Goal: Task Accomplishment & Management: Manage account settings

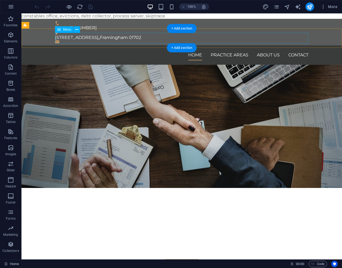
click at [192, 50] on nav "Home Practice Areas About us Contact" at bounding box center [182, 55] width 254 height 11
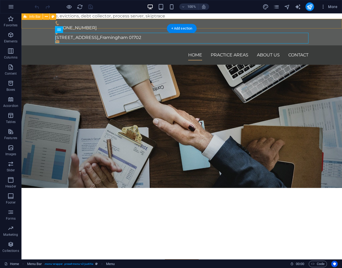
click at [150, 24] on div "[PHONE_NUMBER] [STREET_ADDRESS]" at bounding box center [181, 32] width 321 height 27
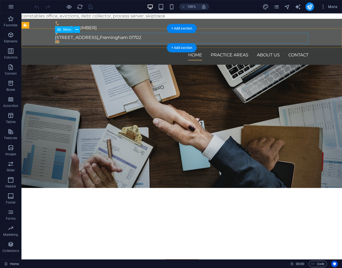
click at [297, 50] on nav "Home Practice Areas About us Contact" at bounding box center [182, 55] width 254 height 11
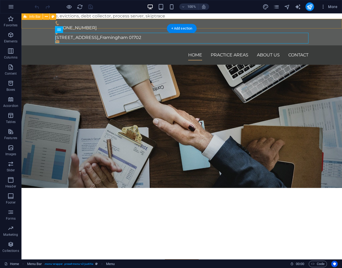
click at [116, 24] on div "[PHONE_NUMBER] [STREET_ADDRESS]" at bounding box center [181, 32] width 321 height 27
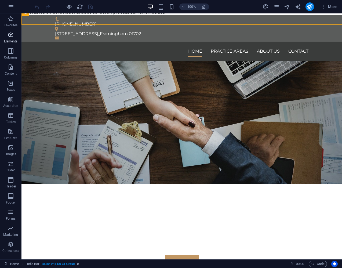
scroll to position [5, 0]
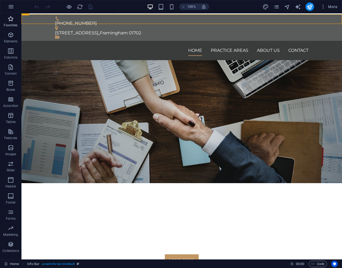
click at [11, 21] on icon "button" at bounding box center [11, 19] width 6 height 6
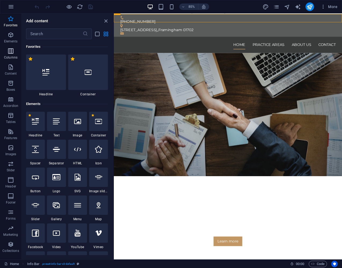
click at [12, 50] on icon "button" at bounding box center [11, 51] width 6 height 6
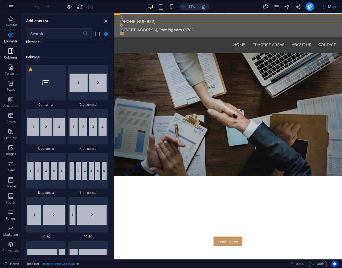
scroll to position [266, 0]
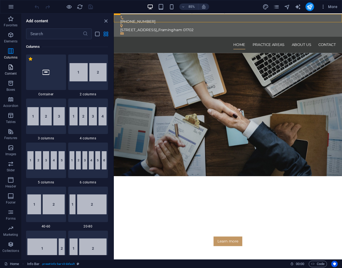
click at [11, 69] on icon "button" at bounding box center [11, 67] width 6 height 6
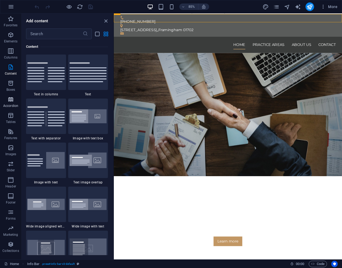
scroll to position [940, 0]
click at [11, 165] on icon "button" at bounding box center [11, 164] width 6 height 6
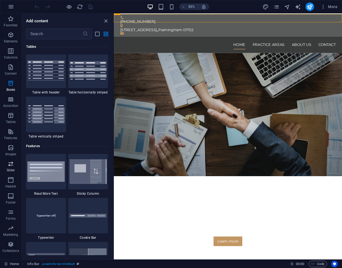
scroll to position [3045, 0]
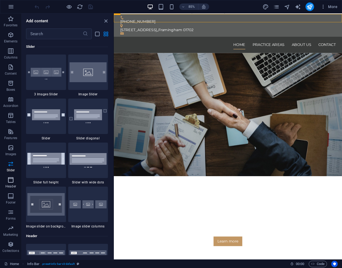
click at [9, 179] on icon "button" at bounding box center [11, 180] width 6 height 6
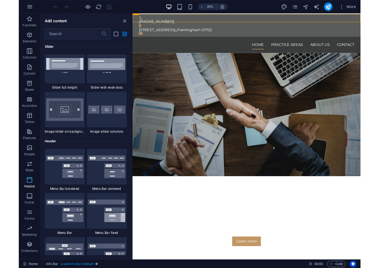
scroll to position [3234, 0]
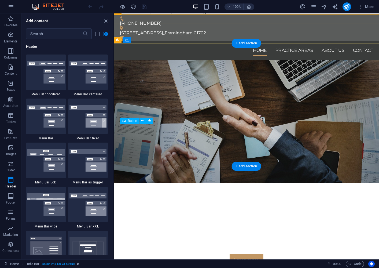
click at [243, 254] on div "Learn more" at bounding box center [247, 259] width 254 height 11
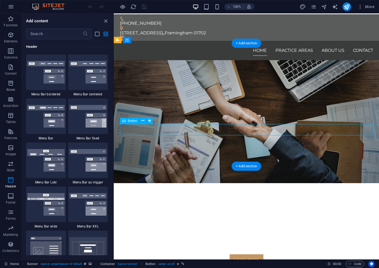
click at [249, 254] on div "Learn more" at bounding box center [247, 259] width 254 height 11
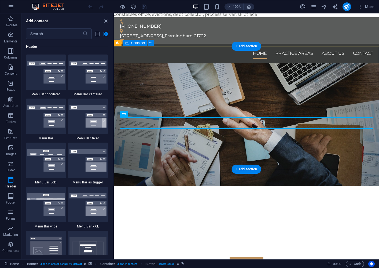
scroll to position [0, 0]
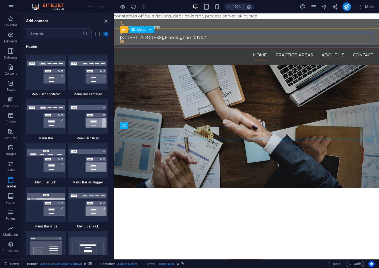
click at [140, 31] on span "Menu" at bounding box center [142, 29] width 8 height 3
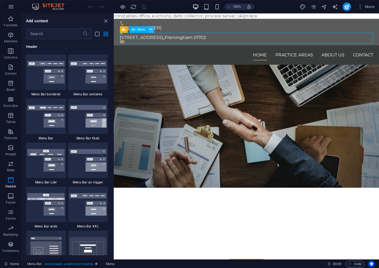
click at [150, 30] on icon at bounding box center [151, 30] width 3 height 6
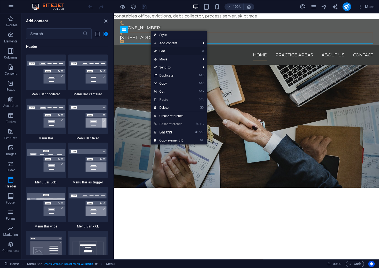
click at [163, 52] on link "⏎ Edit" at bounding box center [169, 51] width 36 height 8
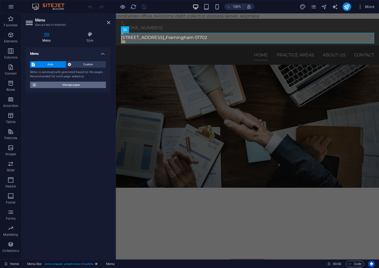
click at [44, 84] on span "Manage pages" at bounding box center [71, 85] width 66 height 6
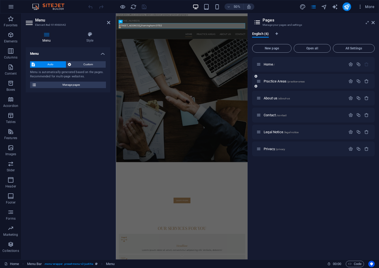
click at [261, 82] on icon at bounding box center [259, 81] width 5 height 5
click at [302, 82] on span "/practice-areas" at bounding box center [296, 81] width 18 height 3
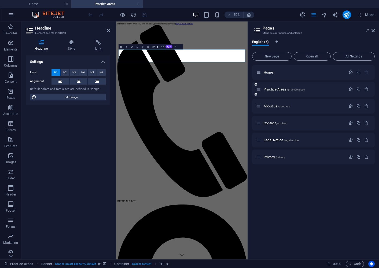
click at [332, 96] on div "Practice Areas /practice-areas" at bounding box center [313, 89] width 123 height 15
click at [302, 92] on div "Practice Areas /practice-areas" at bounding box center [301, 89] width 89 height 6
click at [342, 90] on icon "button" at bounding box center [351, 89] width 5 height 5
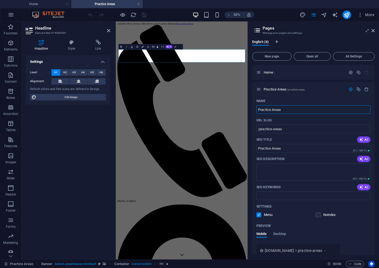
drag, startPoint x: 286, startPoint y: 110, endPoint x: 251, endPoint y: 109, distance: 34.4
click at [251, 109] on div "English (6) New page Open all All Settings Home / Practice Areas /practice-area…" at bounding box center [313, 147] width 131 height 224
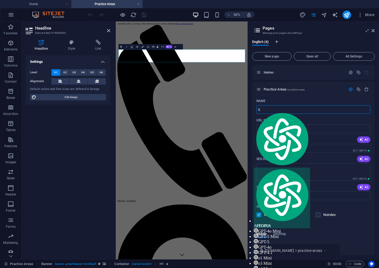
type input "S"
type input "/s"
type input "S"
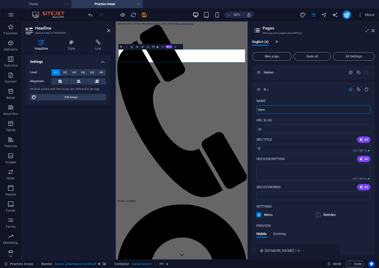
type input "Serv"
type input "/serv"
type input "Serv"
type input "Services"
type input "/services"
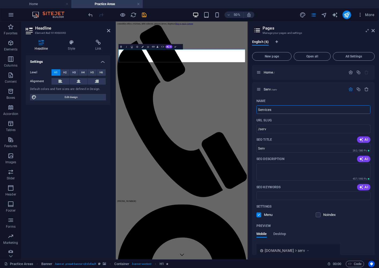
type input "Services"
click at [302, 111] on input "Services" at bounding box center [314, 109] width 114 height 9
type input "Services"
click at [281, 150] on input "Services" at bounding box center [314, 148] width 114 height 9
click at [259, 148] on input "Services" at bounding box center [314, 148] width 114 height 9
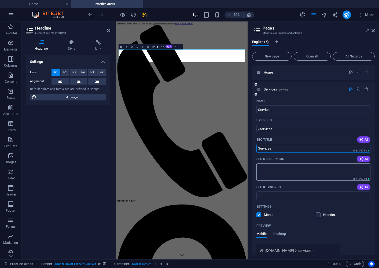
click at [273, 171] on textarea "SEO Description" at bounding box center [314, 171] width 114 height 17
click at [302, 172] on textarea "Constable Offices" at bounding box center [314, 171] width 114 height 17
type textarea "Constable Offices"
click at [277, 195] on input "SEO Keywords" at bounding box center [314, 195] width 114 height 9
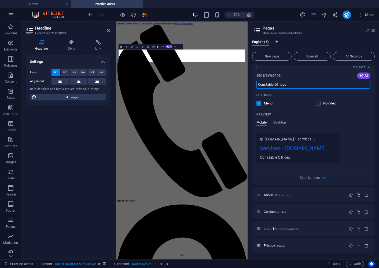
scroll to position [119, 0]
type input "Constable Offices"
click at [311, 178] on span "More Settings" at bounding box center [310, 178] width 20 height 4
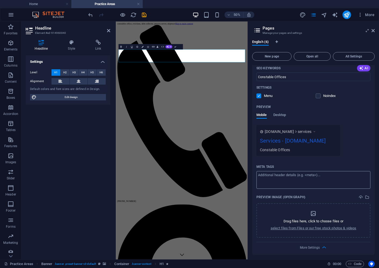
click at [336, 188] on textarea "Meta tags ​" at bounding box center [314, 179] width 114 height 17
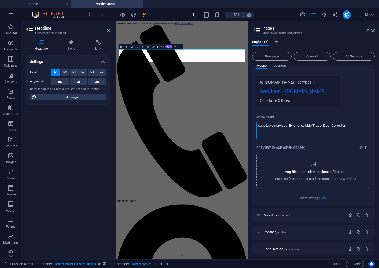
scroll to position [172, 0]
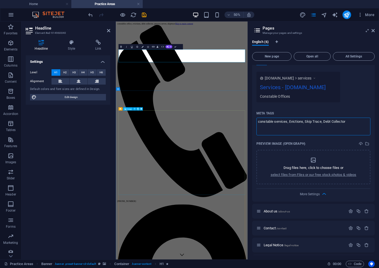
type textarea "constable services, Evictions, Skip Trace, Debt Collector"
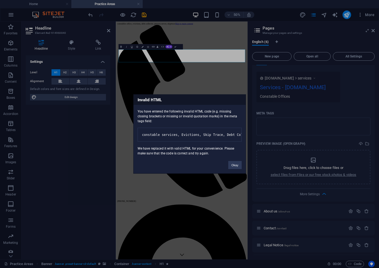
click at [293, 154] on div "Invalid HTML You have entered the following invalid HTML code (e.g. missing clo…" at bounding box center [189, 134] width 379 height 268
click at [236, 168] on button "Okay" at bounding box center [235, 165] width 13 height 8
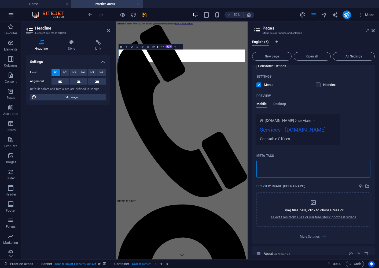
scroll to position [196, 0]
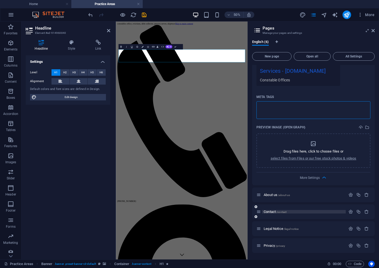
click at [273, 213] on body "[DOMAIN_NAME] Home Practice Areas Favorites Elements Columns Content Boxes Acco…" at bounding box center [189, 134] width 379 height 268
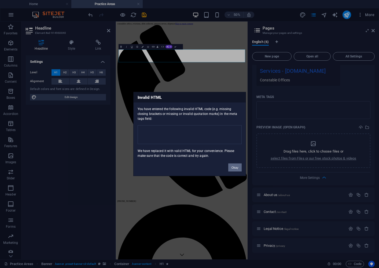
click at [236, 167] on button "Okay" at bounding box center [235, 168] width 13 height 8
click at [334, 229] on body "[DOMAIN_NAME] Home Practice Areas Favorites Elements Columns Content Boxes Acco…" at bounding box center [189, 134] width 379 height 268
click at [231, 167] on button "Okay" at bounding box center [235, 168] width 13 height 8
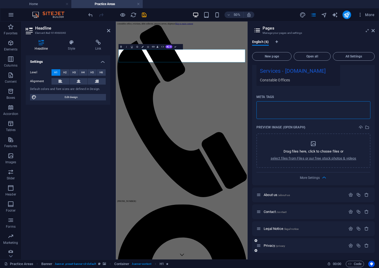
click at [316, 248] on body "[DOMAIN_NAME] Home Practice Areas Favorites Elements Columns Content Boxes Acco…" at bounding box center [189, 134] width 379 height 268
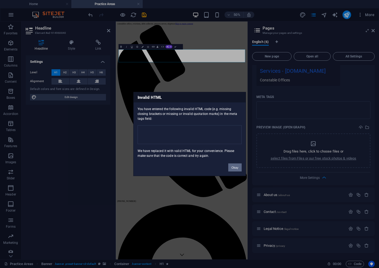
click at [235, 166] on button "Okay" at bounding box center [235, 168] width 13 height 8
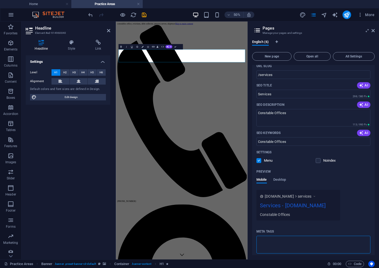
scroll to position [0, 0]
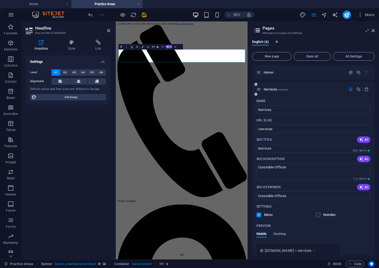
click at [259, 90] on icon at bounding box center [259, 89] width 5 height 5
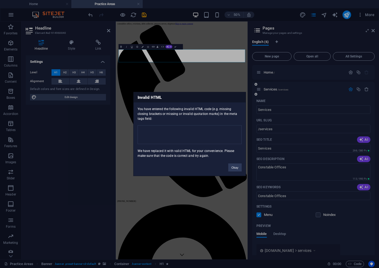
click at [256, 85] on body "[DOMAIN_NAME] Home Practice Areas Favorites Elements Columns Content Boxes Acco…" at bounding box center [189, 134] width 379 height 268
click at [235, 168] on button "Okay" at bounding box center [235, 168] width 13 height 8
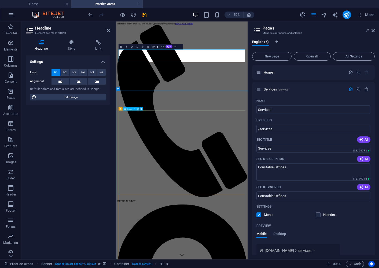
scroll to position [0, 0]
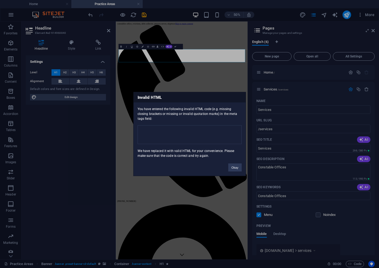
drag, startPoint x: 374, startPoint y: 93, endPoint x: 374, endPoint y: 100, distance: 6.7
click at [342, 100] on body "[DOMAIN_NAME] Home Practice Areas Favorites Elements Columns Content Boxes Acco…" at bounding box center [189, 134] width 379 height 268
click at [234, 168] on button "Okay" at bounding box center [235, 168] width 13 height 8
click at [342, 56] on body "[DOMAIN_NAME] Home Practice Areas Favorites Elements Columns Content Boxes Acco…" at bounding box center [189, 134] width 379 height 268
click at [233, 168] on button "Okay" at bounding box center [235, 168] width 13 height 8
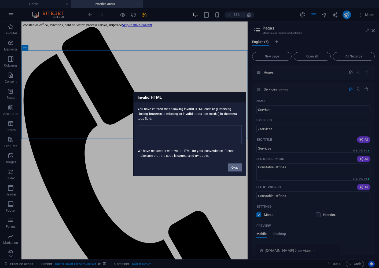
click at [230, 169] on button "Okay" at bounding box center [235, 168] width 13 height 8
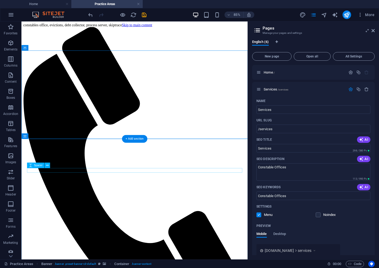
scroll to position [142, 0]
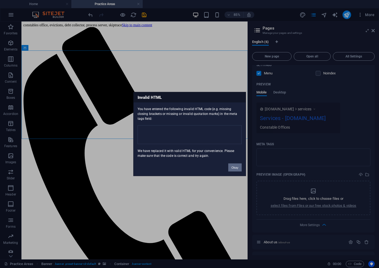
click at [231, 169] on button "Okay" at bounding box center [235, 168] width 13 height 8
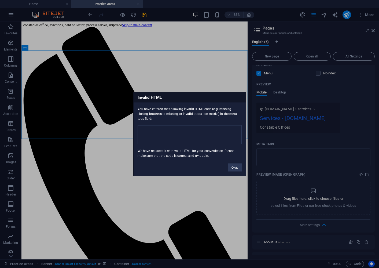
click at [79, 120] on div "Invalid HTML You have entered the following invalid HTML code (e.g. missing clo…" at bounding box center [189, 134] width 379 height 268
click at [191, 75] on div "Invalid HTML You have entered the following invalid HTML code (e.g. missing clo…" at bounding box center [189, 134] width 379 height 268
click at [232, 168] on button "Okay" at bounding box center [235, 168] width 13 height 8
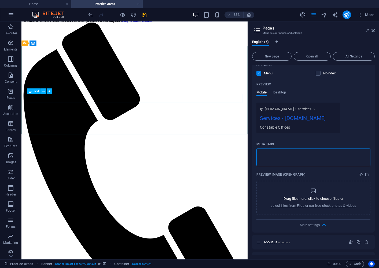
scroll to position [5, 0]
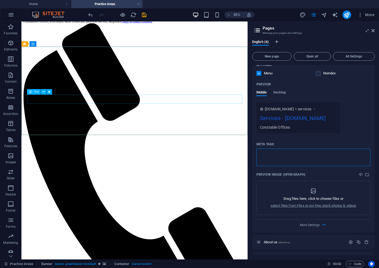
click at [36, 94] on body "[DOMAIN_NAME] Home Practice Areas Favorites Elements Columns Content Boxes Acco…" at bounding box center [189, 134] width 379 height 268
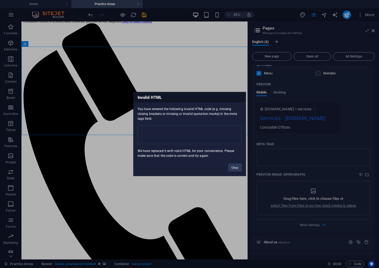
scroll to position [8, 0]
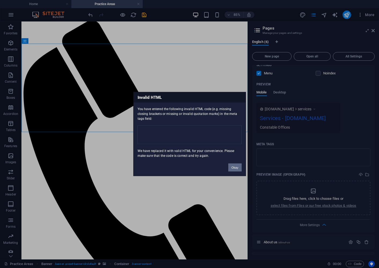
click at [235, 169] on button "Okay" at bounding box center [235, 168] width 13 height 8
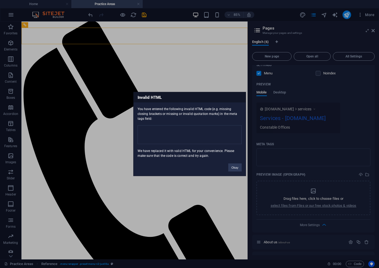
click at [146, 38] on div "Invalid HTML You have entered the following invalid HTML code (e.g. missing clo…" at bounding box center [189, 134] width 379 height 268
click at [146, 37] on div "Invalid HTML You have entered the following invalid HTML code (e.g. missing clo…" at bounding box center [189, 134] width 379 height 268
click at [342, 30] on div "Invalid HTML You have entered the following invalid HTML code (e.g. missing clo…" at bounding box center [189, 134] width 379 height 268
click at [236, 167] on button "Okay" at bounding box center [235, 168] width 13 height 8
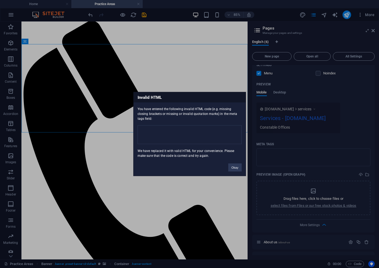
drag, startPoint x: 38, startPoint y: 11, endPoint x: 44, endPoint y: 12, distance: 5.9
click at [39, 11] on div "Invalid HTML You have entered the following invalid HTML code (e.g. missing clo…" at bounding box center [189, 134] width 379 height 268
click at [45, 13] on div "Invalid HTML You have entered the following invalid HTML code (e.g. missing clo…" at bounding box center [189, 134] width 379 height 268
click at [236, 168] on button "Okay" at bounding box center [235, 168] width 13 height 8
click at [260, 32] on div "Invalid HTML You have entered the following invalid HTML code (e.g. missing clo…" at bounding box center [189, 134] width 379 height 268
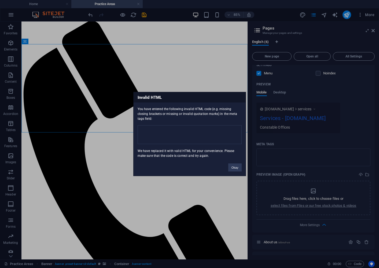
click at [311, 61] on div "Invalid HTML You have entered the following invalid HTML code (e.g. missing clo…" at bounding box center [189, 134] width 379 height 268
drag, startPoint x: 374, startPoint y: 199, endPoint x: 374, endPoint y: 248, distance: 48.9
click at [342, 217] on div "Invalid HTML You have entered the following invalid HTML code (e.g. missing clo…" at bounding box center [189, 134] width 379 height 268
click at [342, 29] on div "Invalid HTML You have entered the following invalid HTML code (e.g. missing clo…" at bounding box center [189, 134] width 379 height 268
click at [342, 31] on div "Invalid HTML You have entered the following invalid HTML code (e.g. missing clo…" at bounding box center [189, 134] width 379 height 268
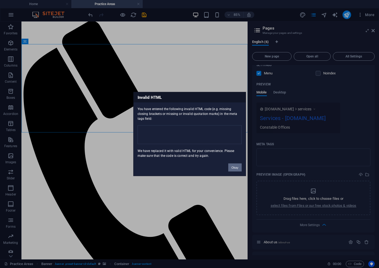
click at [238, 164] on button "Okay" at bounding box center [235, 168] width 13 height 8
click at [342, 31] on body "[DOMAIN_NAME] Home Practice Areas Favorites Elements Columns Content Boxes Acco…" at bounding box center [189, 134] width 379 height 268
click at [233, 169] on button "Okay" at bounding box center [235, 168] width 13 height 8
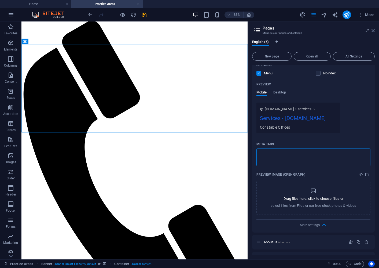
click at [342, 32] on body "[DOMAIN_NAME] Home Practice Areas Favorites Elements Columns Content Boxes Acco…" at bounding box center [189, 134] width 379 height 268
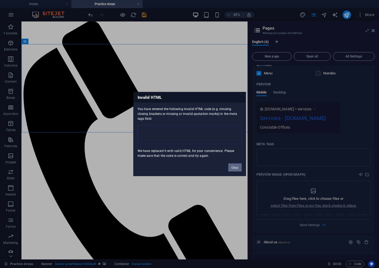
click at [234, 168] on button "Okay" at bounding box center [235, 168] width 13 height 8
